Goal: Task Accomplishment & Management: Manage account settings

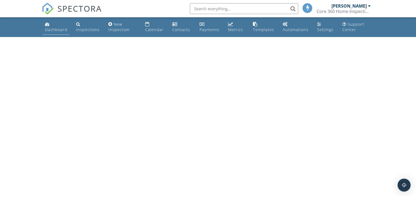
click at [53, 27] on div "Dashboard" at bounding box center [56, 29] width 22 height 5
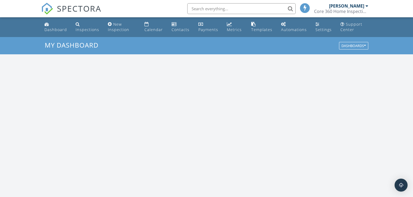
scroll to position [500, 420]
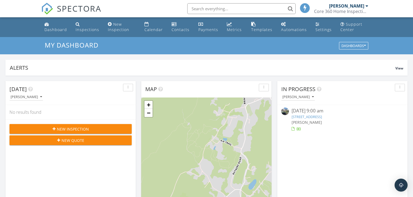
click at [322, 118] on link "[STREET_ADDRESS]" at bounding box center [306, 117] width 30 height 5
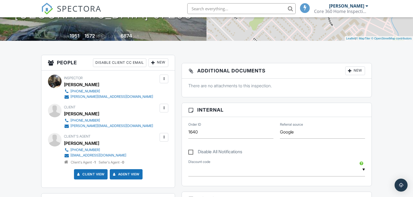
scroll to position [108, 0]
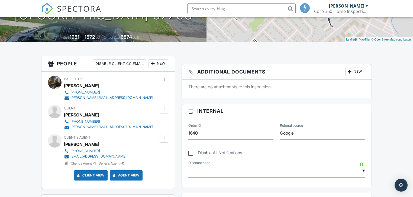
click at [359, 72] on div "New" at bounding box center [355, 72] width 20 height 9
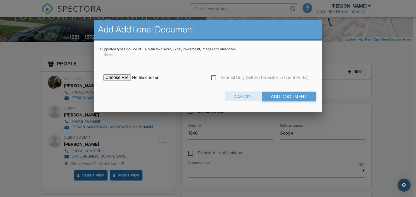
click at [246, 98] on div "Cancel" at bounding box center [243, 97] width 36 height 10
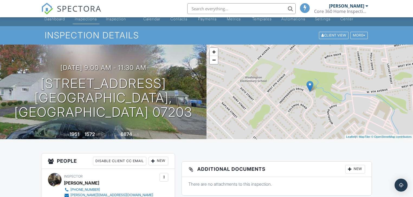
scroll to position [0, 0]
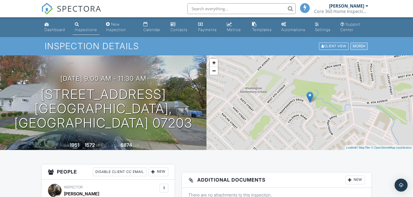
click at [364, 48] on div "More" at bounding box center [358, 46] width 17 height 7
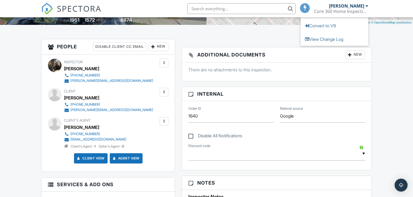
scroll to position [96, 0]
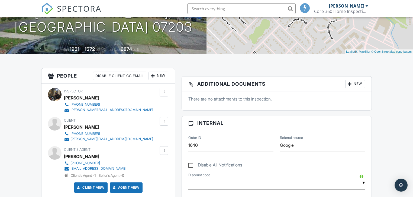
click at [354, 84] on div "New" at bounding box center [355, 84] width 20 height 9
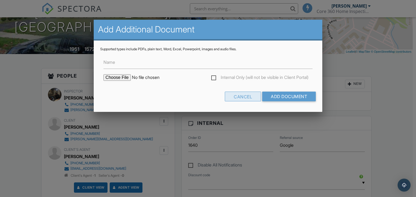
click at [239, 96] on div "Cancel" at bounding box center [243, 97] width 36 height 10
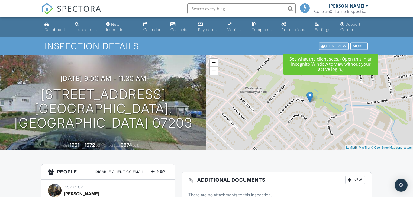
click at [332, 43] on div "Client View" at bounding box center [334, 46] width 30 height 7
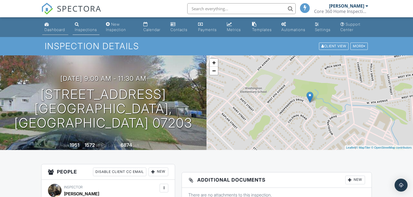
click at [53, 28] on div "Dashboard" at bounding box center [54, 29] width 21 height 5
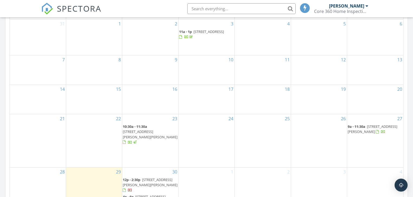
scroll to position [282, 0]
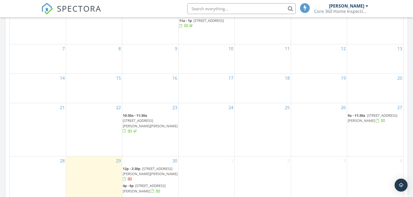
click at [372, 122] on span "[STREET_ADDRESS][PERSON_NAME]" at bounding box center [373, 118] width 50 height 10
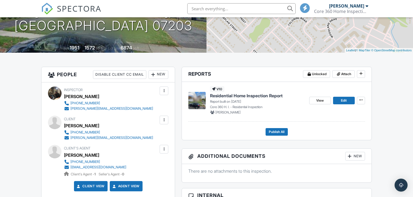
scroll to position [108, 0]
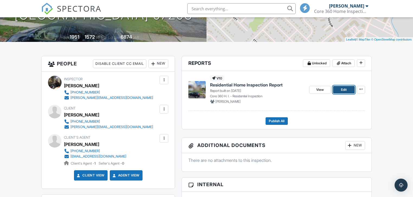
click at [347, 91] on link "Edit" at bounding box center [344, 90] width 22 height 8
